Goal: Information Seeking & Learning: Find contact information

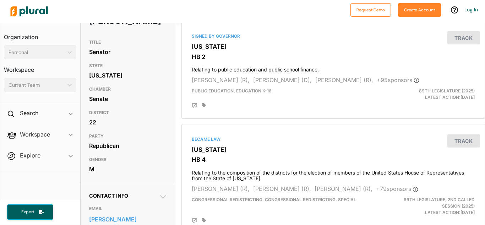
scroll to position [65, 0]
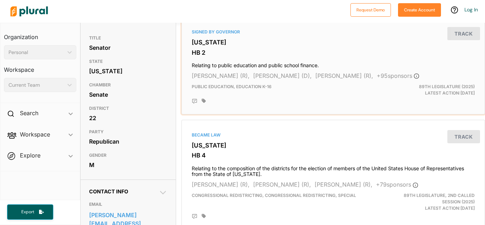
click at [365, 52] on h3 "HB 2" at bounding box center [333, 52] width 283 height 7
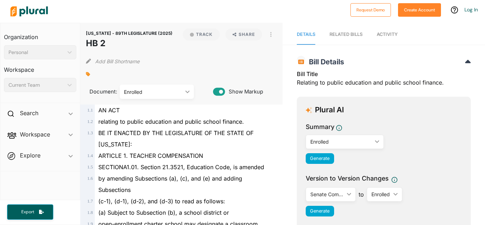
click at [214, 125] on span "relating to public education and public school finance." at bounding box center [171, 121] width 146 height 7
click at [159, 119] on span "relating to public education and public school finance." at bounding box center [171, 121] width 146 height 7
click at [274, 32] on button "button" at bounding box center [271, 34] width 12 height 12
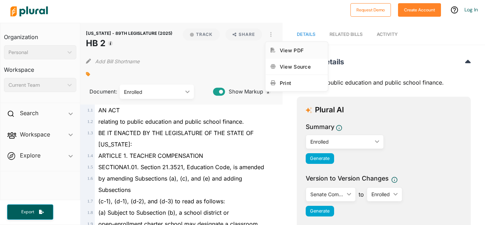
click at [287, 54] on link "View PDF" at bounding box center [297, 50] width 62 height 16
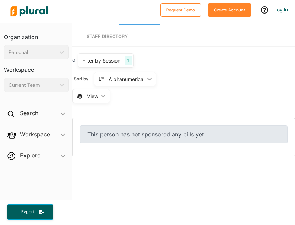
scroll to position [21, 0]
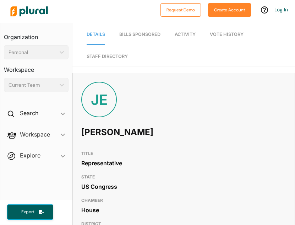
click at [222, 135] on div "JE Jake Ellzey" at bounding box center [184, 114] width 222 height 65
click at [139, 29] on link "Bills Sponsored" at bounding box center [139, 35] width 41 height 20
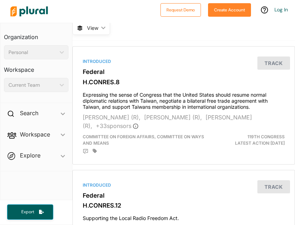
scroll to position [86, 0]
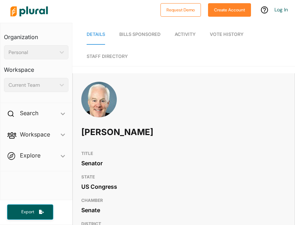
click at [138, 38] on link "Bills Sponsored" at bounding box center [139, 35] width 41 height 20
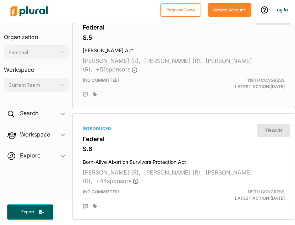
scroll to position [135, 0]
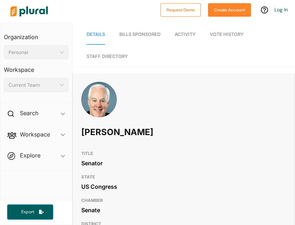
click at [139, 25] on link "Bills Sponsored" at bounding box center [139, 35] width 41 height 20
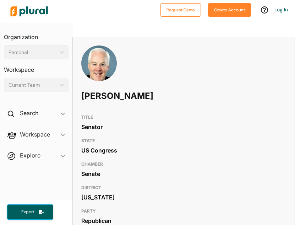
scroll to position [4, 0]
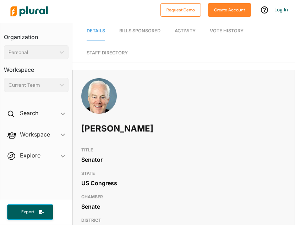
click at [147, 28] on span "Bills Sponsored" at bounding box center [139, 30] width 41 height 5
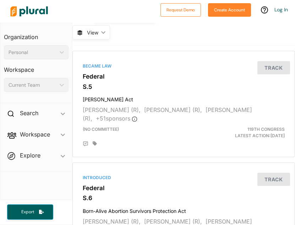
scroll to position [82, 0]
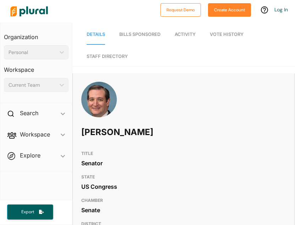
click at [150, 36] on span "Bills Sponsored" at bounding box center [139, 34] width 41 height 5
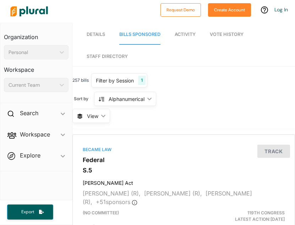
click at [99, 37] on link "Details" at bounding box center [96, 35] width 18 height 20
click at [103, 35] on span "Details" at bounding box center [96, 34] width 18 height 5
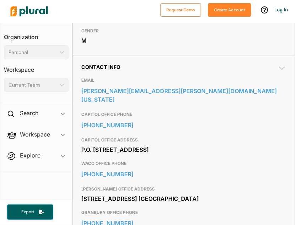
scroll to position [247, 0]
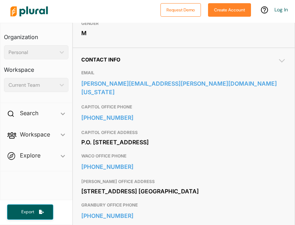
drag, startPoint x: 82, startPoint y: 130, endPoint x: 132, endPoint y: 144, distance: 52.2
click at [132, 144] on div "P.O. [STREET_ADDRESS]" at bounding box center [183, 142] width 205 height 11
copy div "P.O. [STREET_ADDRESS]"
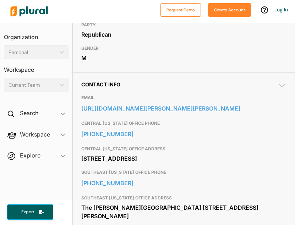
scroll to position [269, 0]
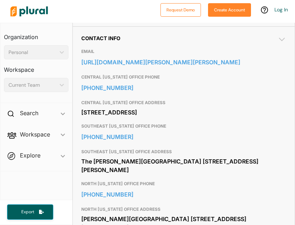
drag, startPoint x: 81, startPoint y: 111, endPoint x: 149, endPoint y: 124, distance: 69.3
click at [149, 118] on div "[STREET_ADDRESS]" at bounding box center [183, 112] width 205 height 11
copy div "[STREET_ADDRESS]"
click at [145, 83] on link "[PHONE_NUMBER]" at bounding box center [183, 87] width 205 height 11
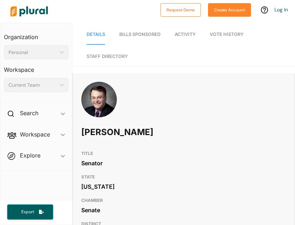
click at [120, 35] on span "Bills Sponsored" at bounding box center [139, 34] width 41 height 5
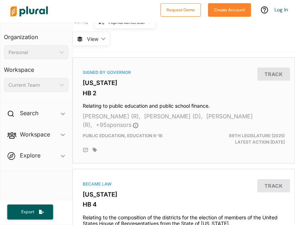
scroll to position [83, 0]
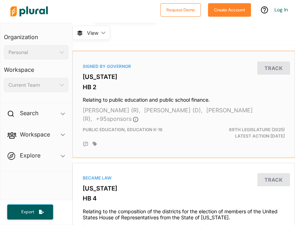
click at [193, 98] on h4 "Relating to public education and public school finance." at bounding box center [184, 98] width 202 height 10
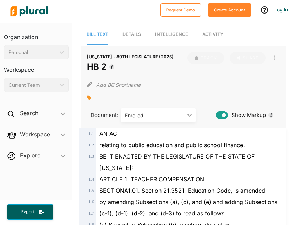
click at [140, 146] on span "relating to public education and public school finance." at bounding box center [173, 144] width 146 height 7
click at [148, 167] on icon at bounding box center [145, 165] width 12 height 13
click at [147, 176] on span "ARTICLE 1. TEACHER COMPENSATION" at bounding box center [152, 179] width 105 height 7
drag, startPoint x: 120, startPoint y: 144, endPoint x: 151, endPoint y: 144, distance: 30.6
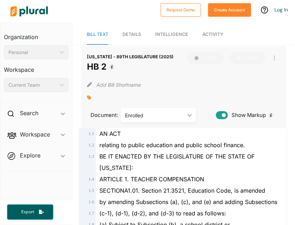
click at [151, 144] on span "relating to public education and public school finance." at bounding box center [173, 144] width 146 height 7
click at [222, 138] on div "AN ACT" at bounding box center [187, 133] width 182 height 11
click at [245, 148] on div "relating to public education and public school finance." at bounding box center [187, 144] width 182 height 11
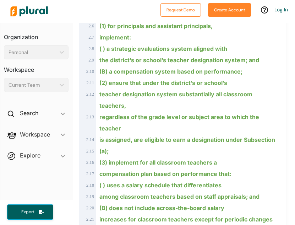
click at [103, 113] on ins "regardless of the grade level or subject area to which the teacher" at bounding box center [180, 122] width 160 height 18
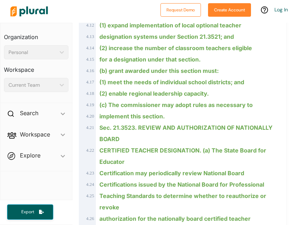
scroll to position [1574, 0]
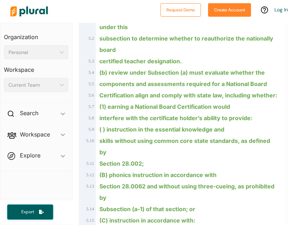
click at [102, 183] on ins "Section 28.0062 and without using three-cueing, as prohibited by" at bounding box center [187, 192] width 175 height 18
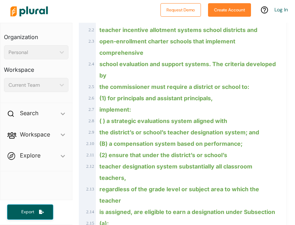
scroll to position [465, 0]
